Goal: Find specific page/section

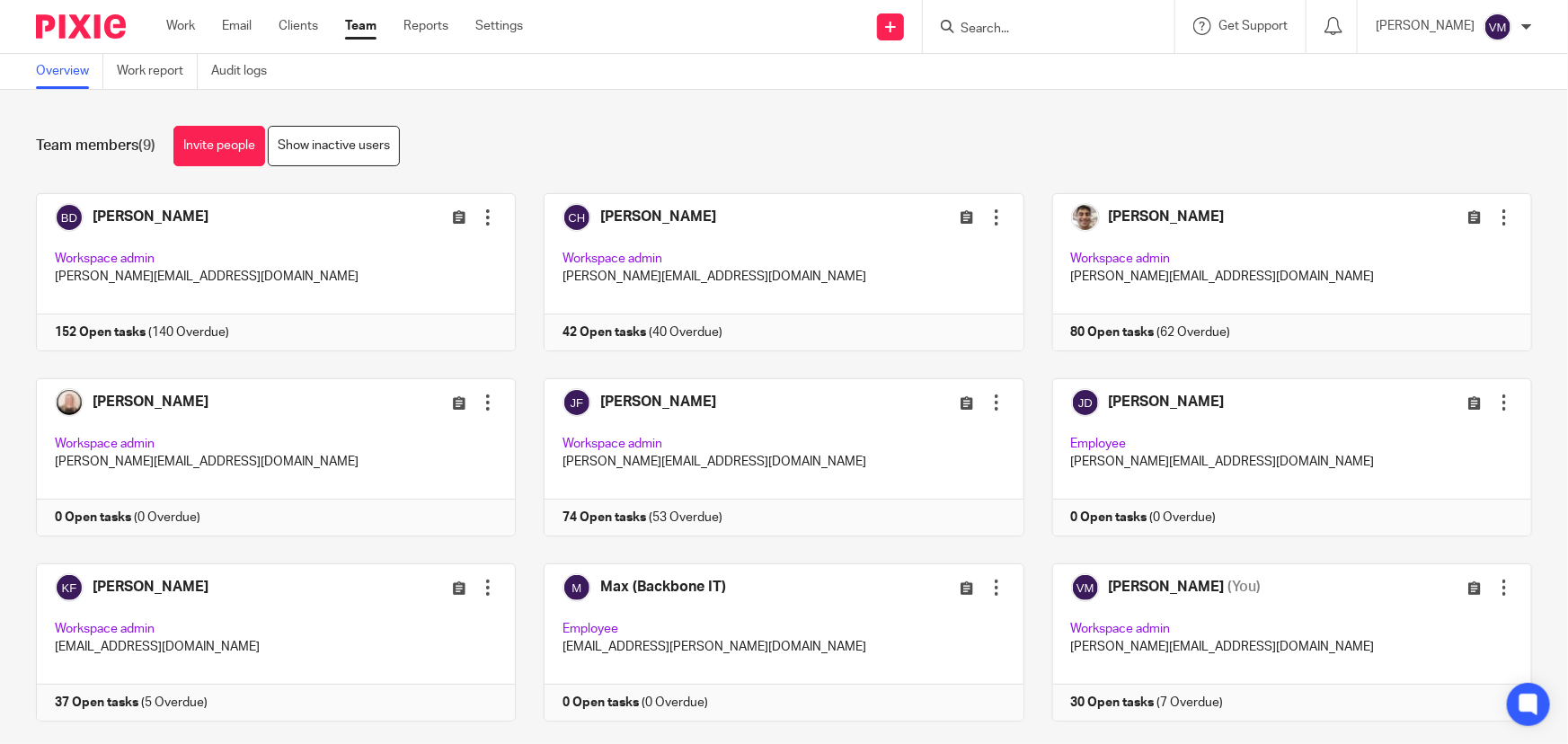
scroll to position [39, 0]
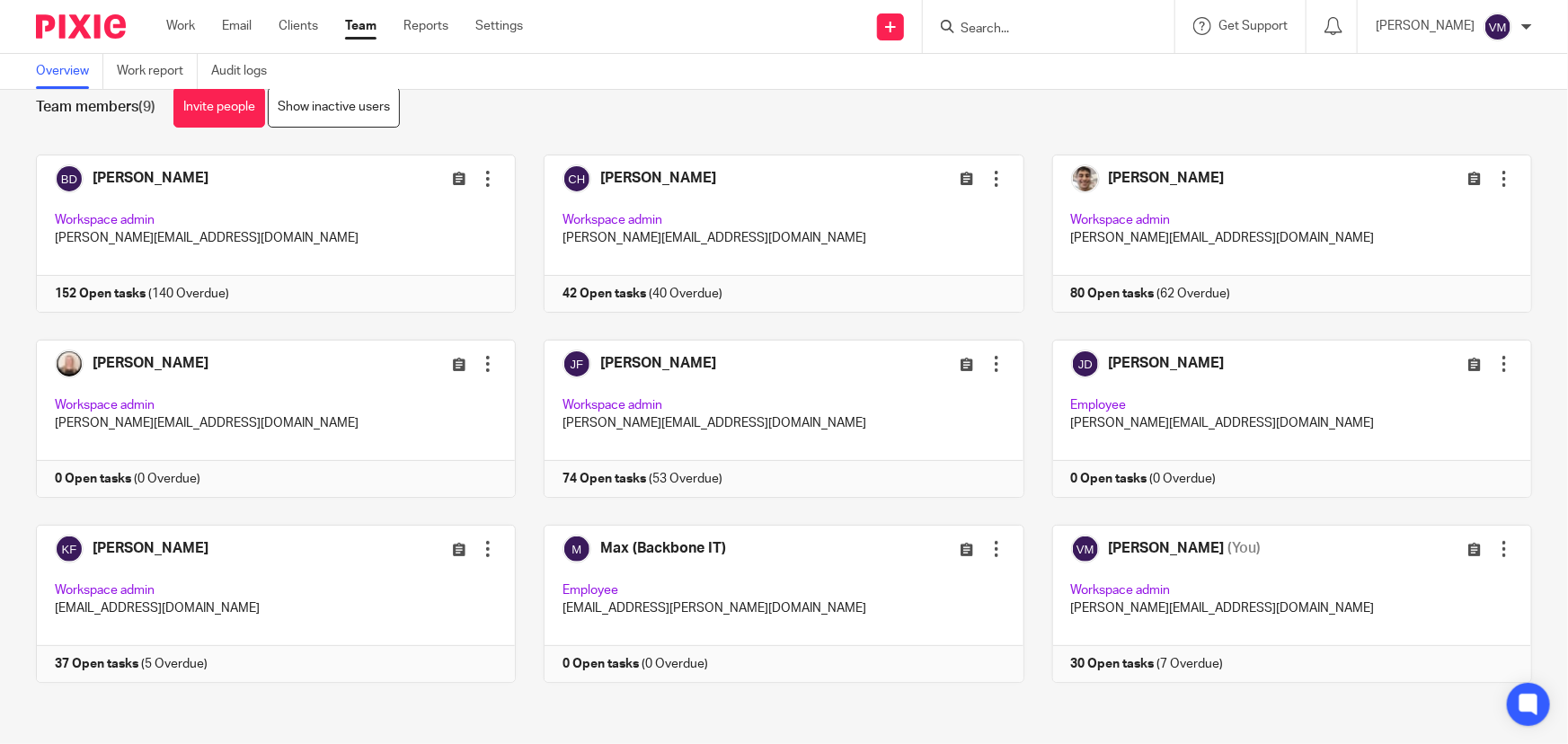
click at [1033, 24] on input "Search" at bounding box center [1039, 29] width 162 height 16
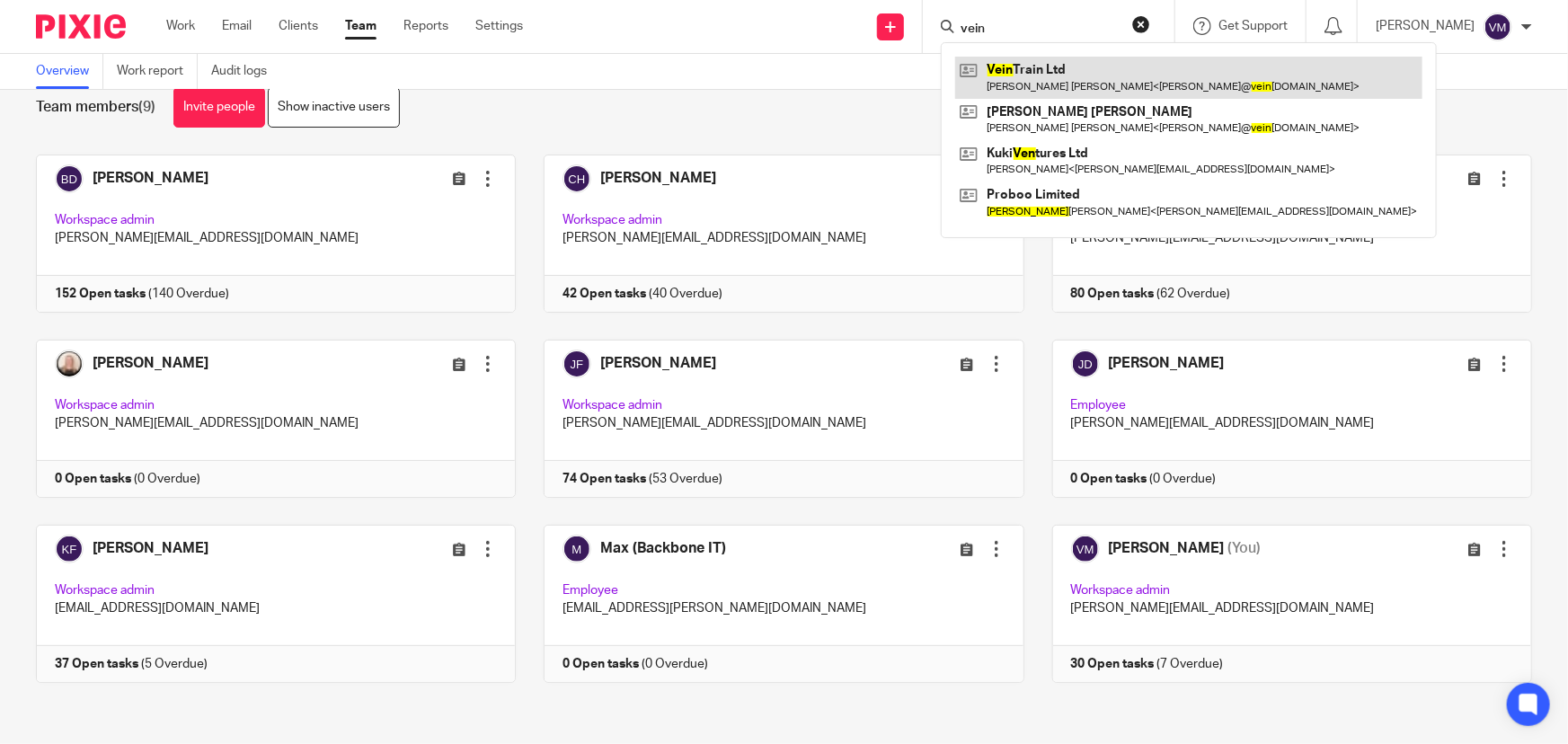
type input "vein"
click at [1134, 69] on link at bounding box center [1188, 77] width 467 height 42
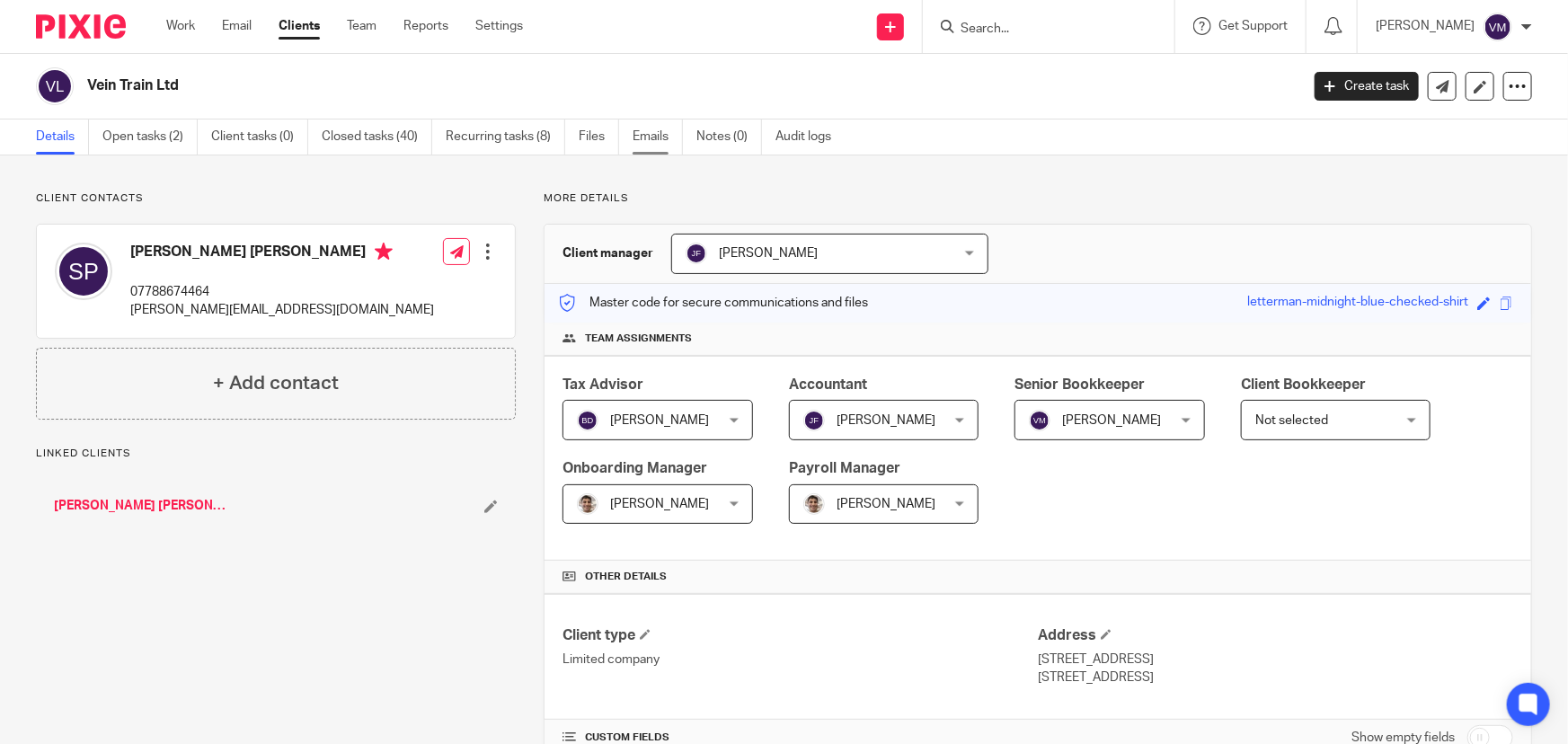
click at [647, 135] on link "Emails" at bounding box center [658, 137] width 50 height 35
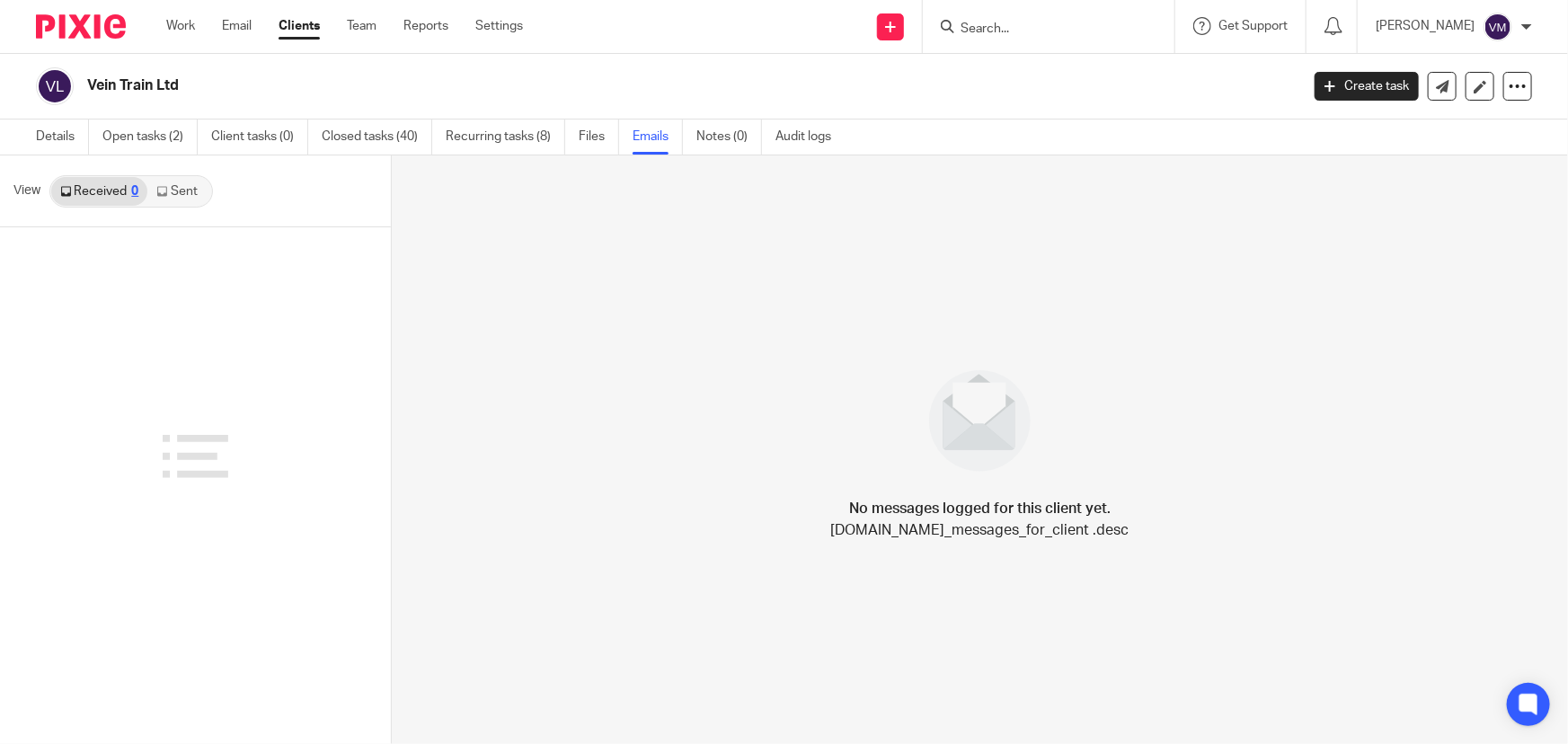
click at [193, 192] on link "Sent" at bounding box center [178, 192] width 63 height 29
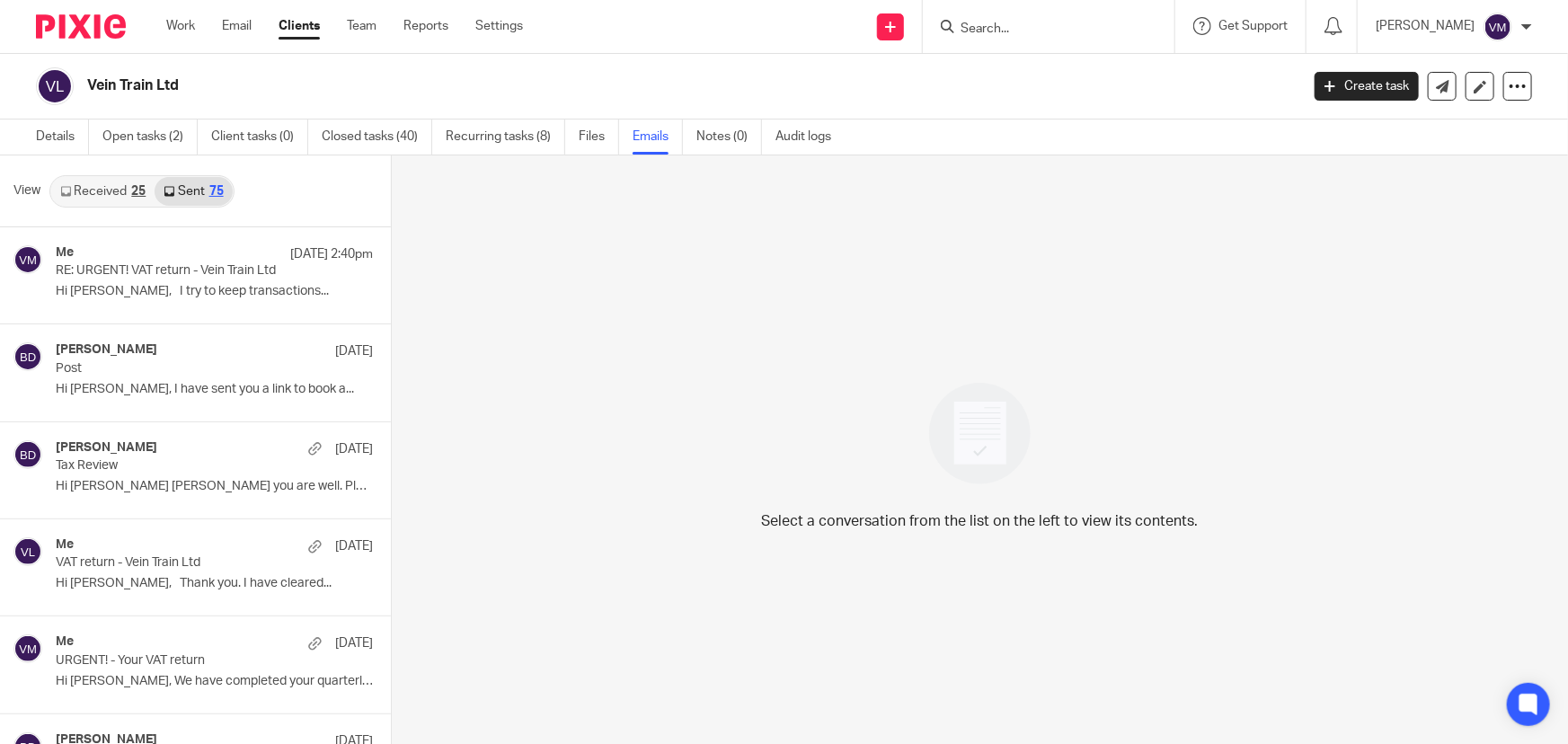
click at [138, 183] on link "Received 25" at bounding box center [103, 192] width 104 height 29
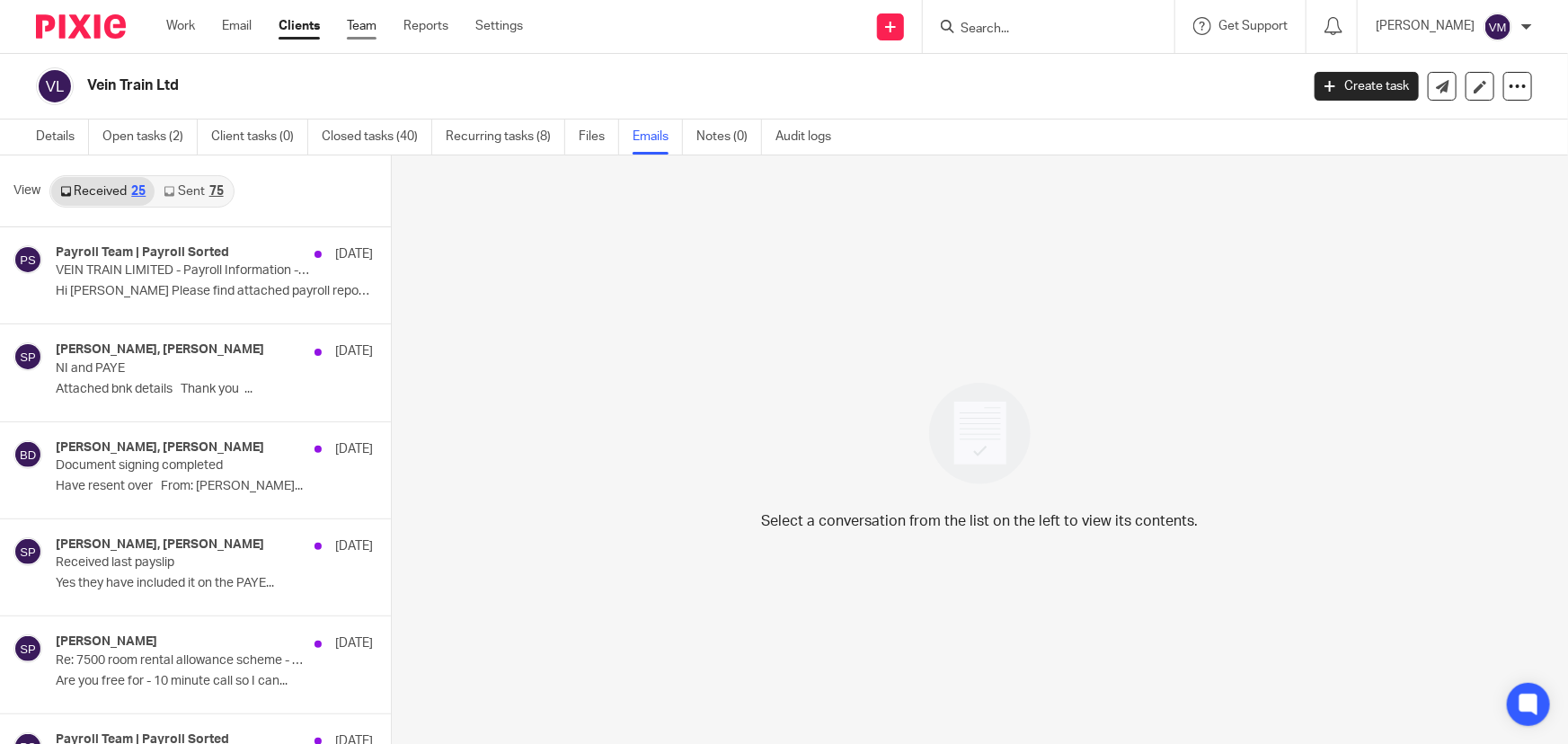
click at [353, 23] on link "Team" at bounding box center [362, 26] width 30 height 18
